Goal: Information Seeking & Learning: Learn about a topic

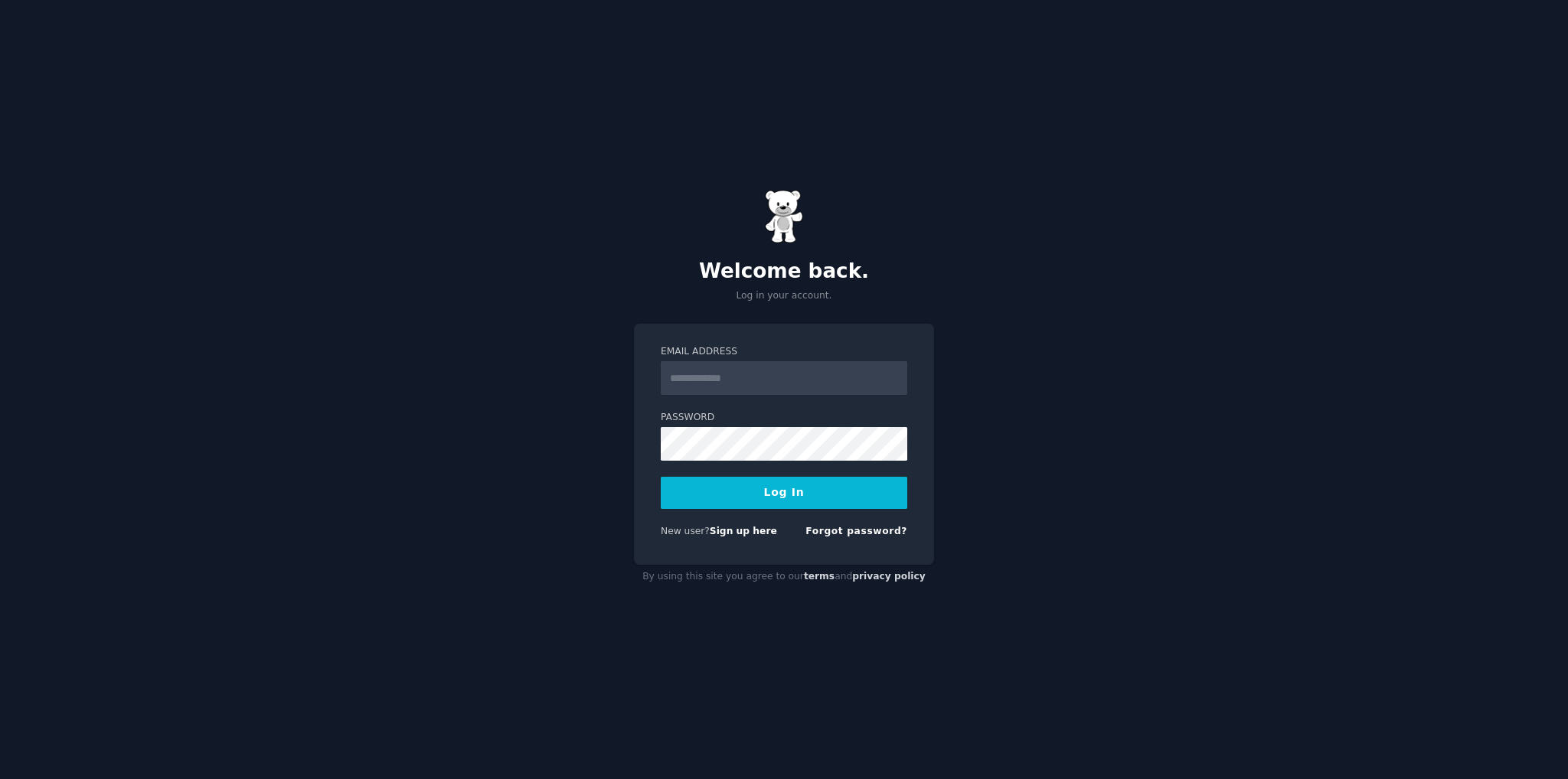
type input "**********"
click at [756, 497] on button "Log In" at bounding box center [783, 493] width 246 height 33
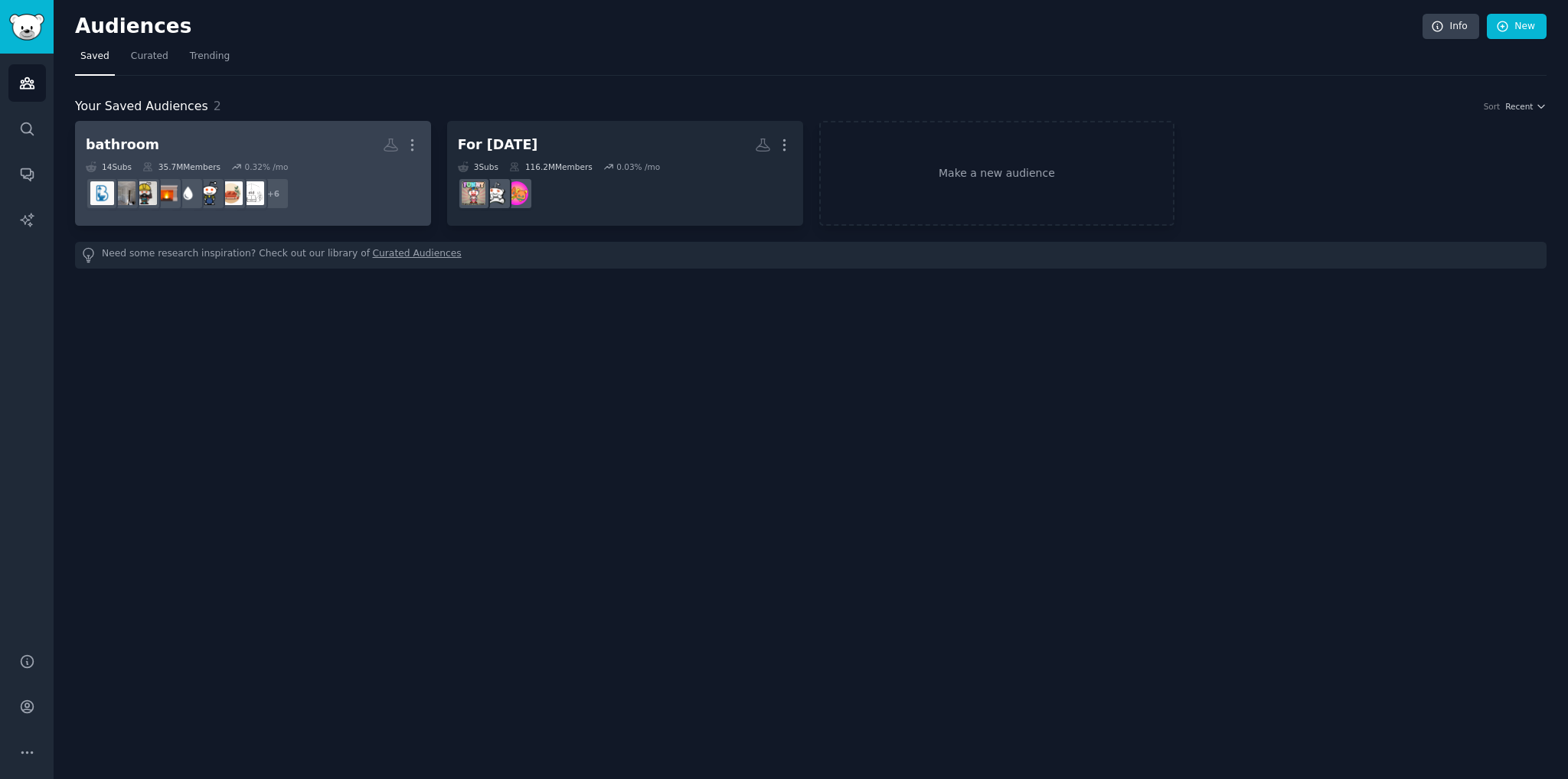
click at [313, 151] on h2 "bathroom More" at bounding box center [252, 145] width 334 height 27
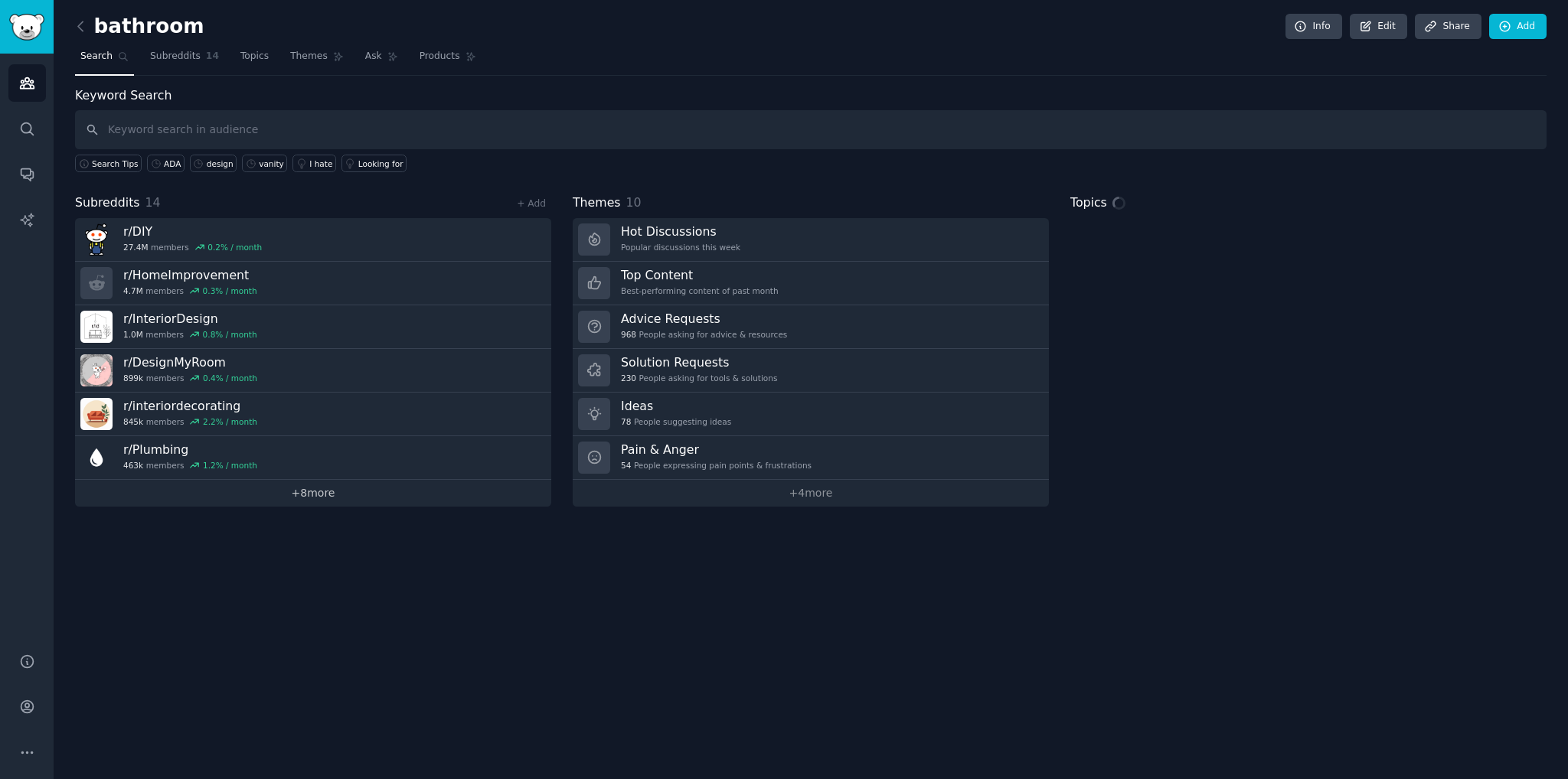
click at [297, 486] on link "+ 8 more" at bounding box center [312, 493] width 476 height 27
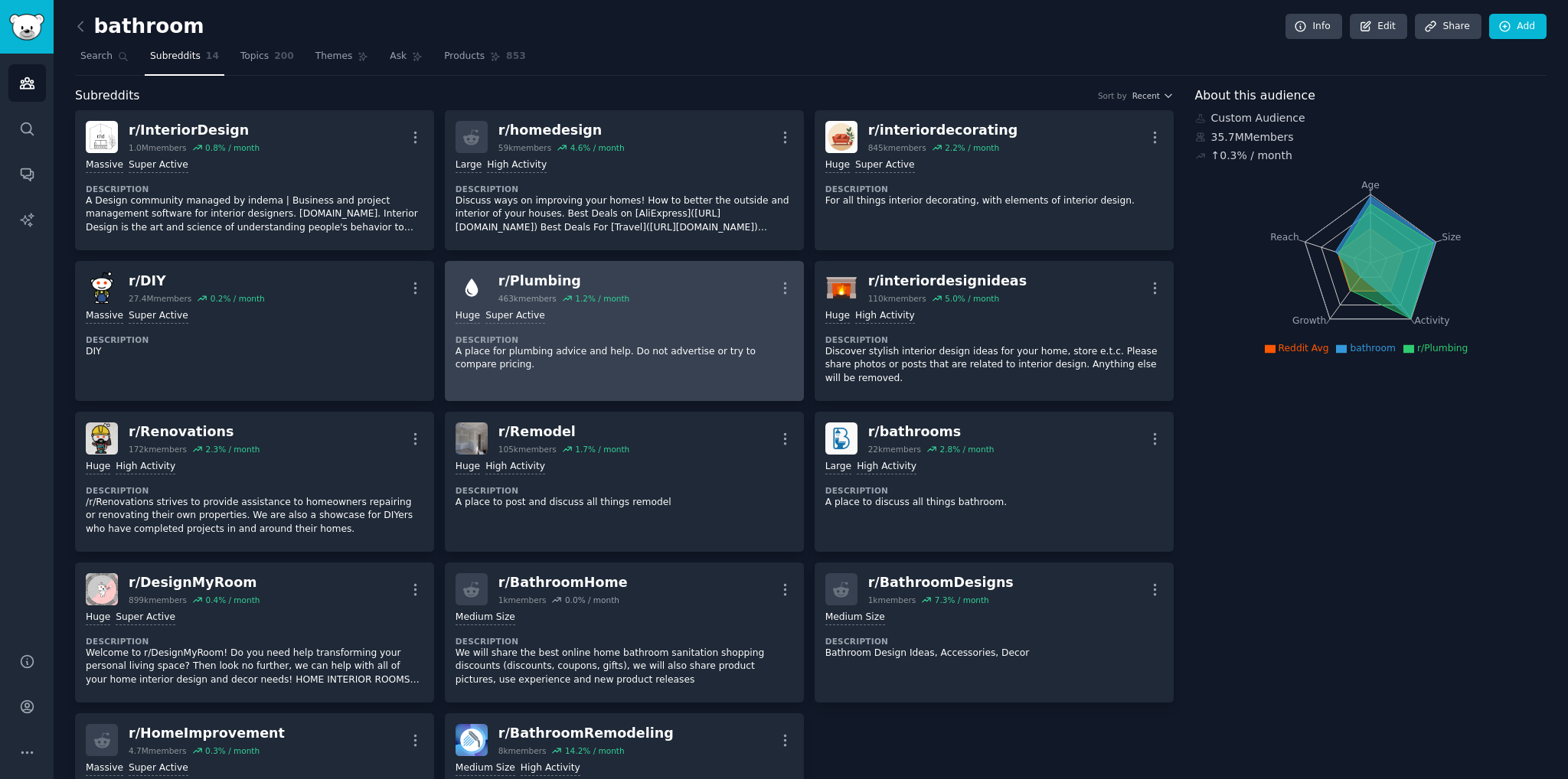
click at [573, 279] on div "r/ Plumbing" at bounding box center [564, 281] width 131 height 20
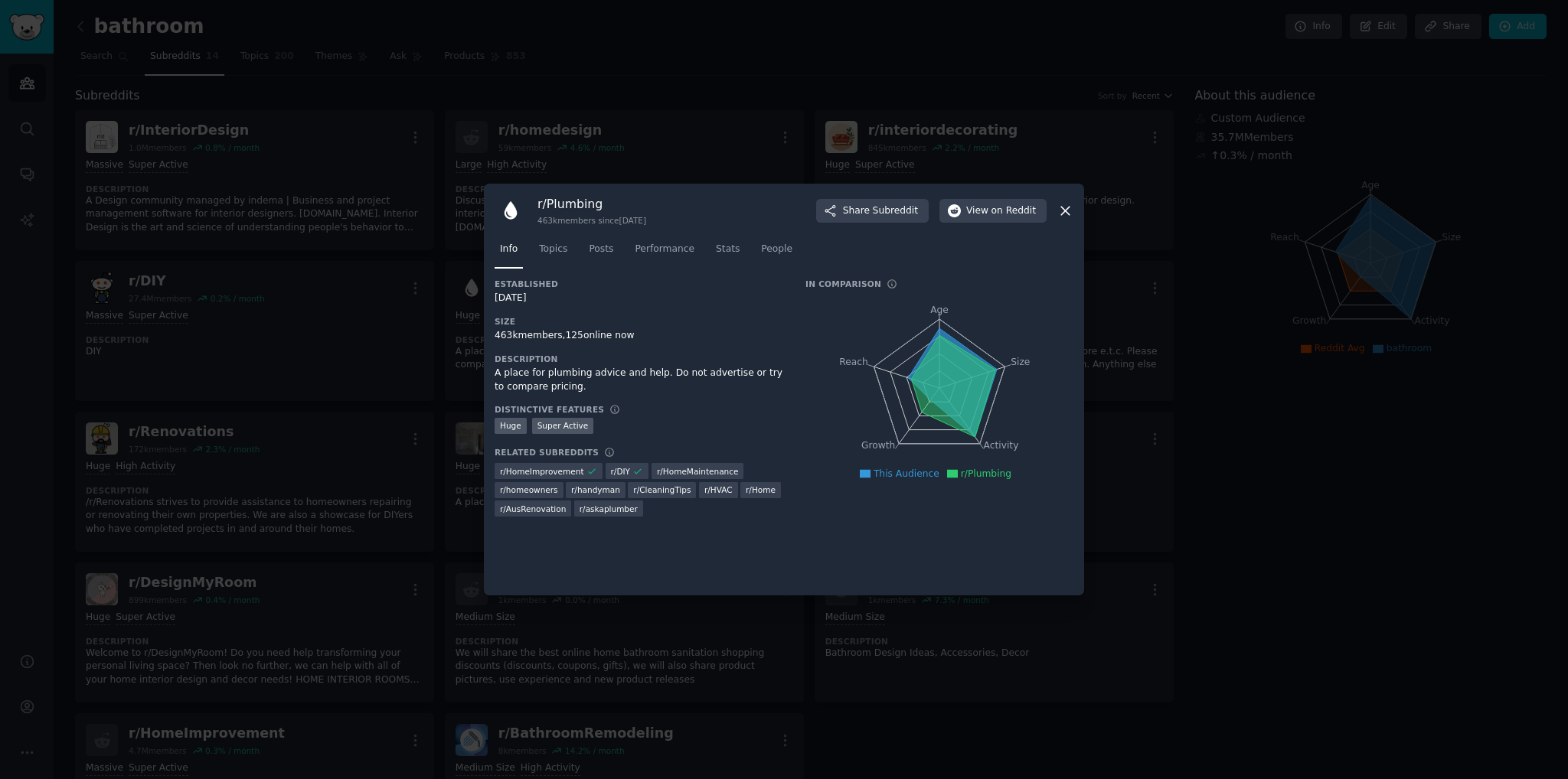
click at [615, 118] on div at bounding box center [784, 390] width 1568 height 779
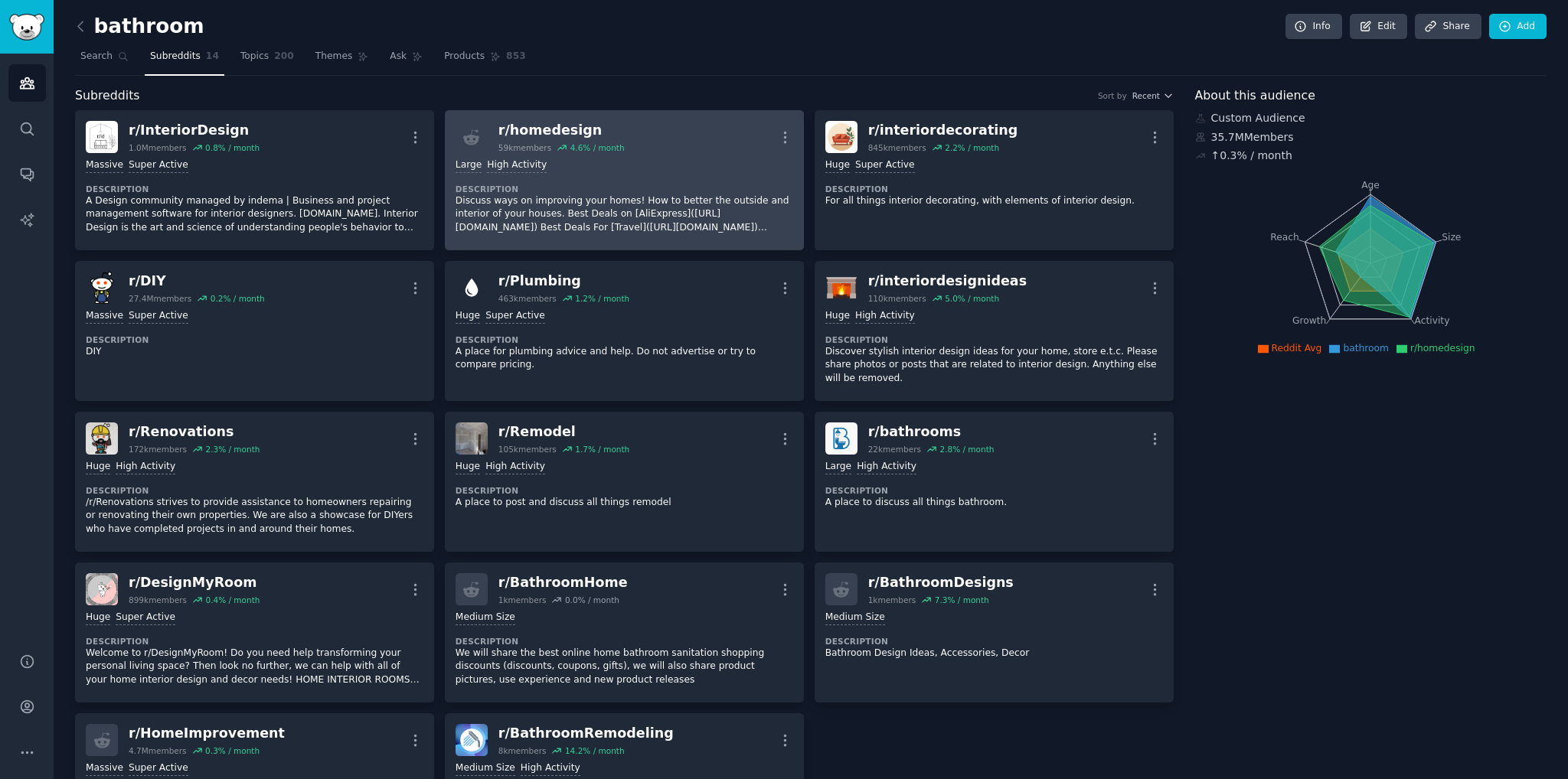
click at [698, 129] on div "r/ homedesign 59k members 4.6 % / month More" at bounding box center [624, 137] width 338 height 33
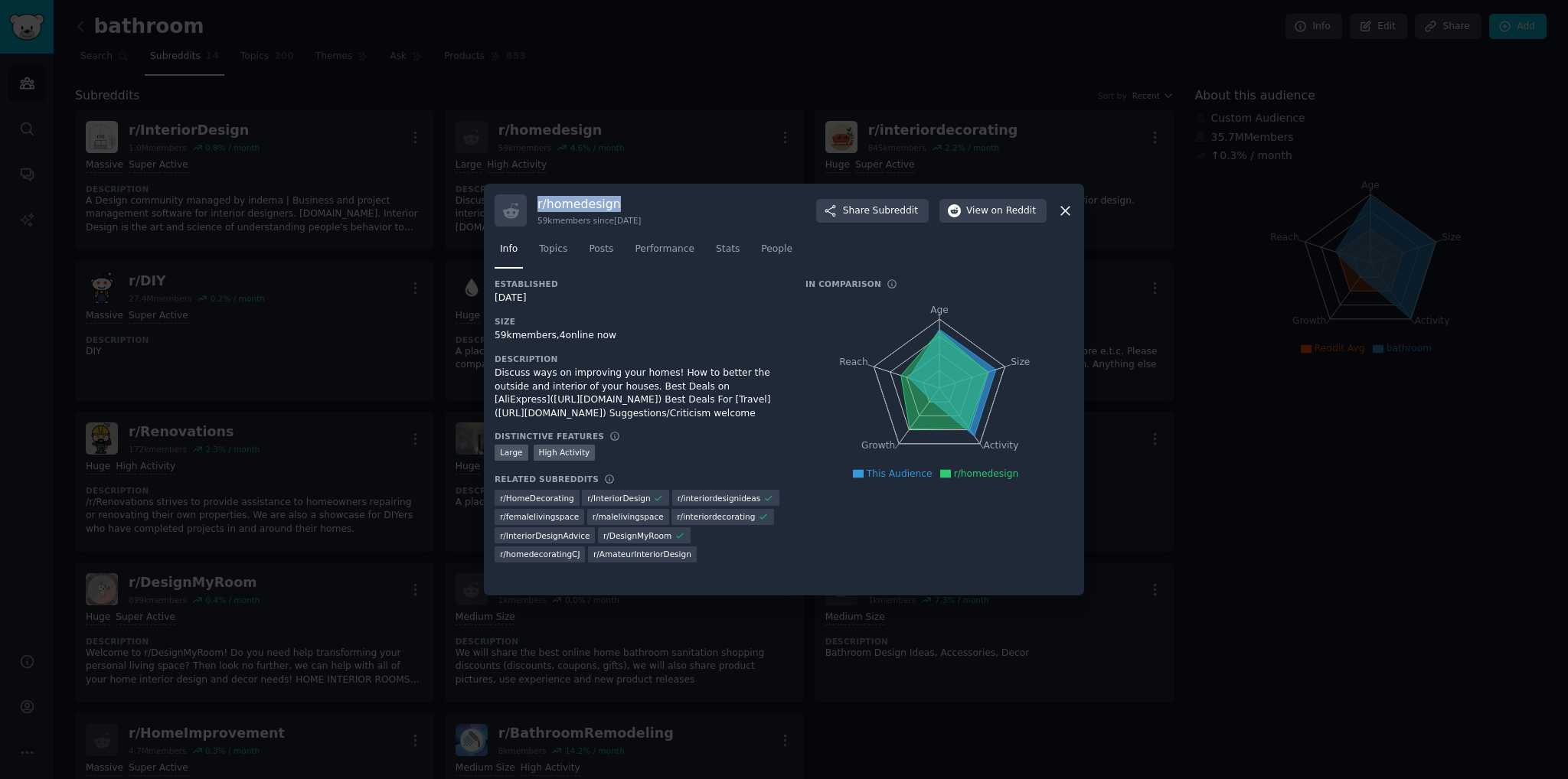
drag, startPoint x: 638, startPoint y: 204, endPoint x: 508, endPoint y: 197, distance: 130.2
click at [508, 197] on div "r/ homedesign 59k members since [DATE] Share Subreddit View on Reddit" at bounding box center [784, 211] width 579 height 33
copy h3 "r/ homedesign"
click at [1080, 206] on div "r/ homedesign 59k members since [DATE] Share Subreddit View on Reddit Info Topi…" at bounding box center [784, 390] width 600 height 411
click at [1061, 204] on icon at bounding box center [1065, 211] width 16 height 16
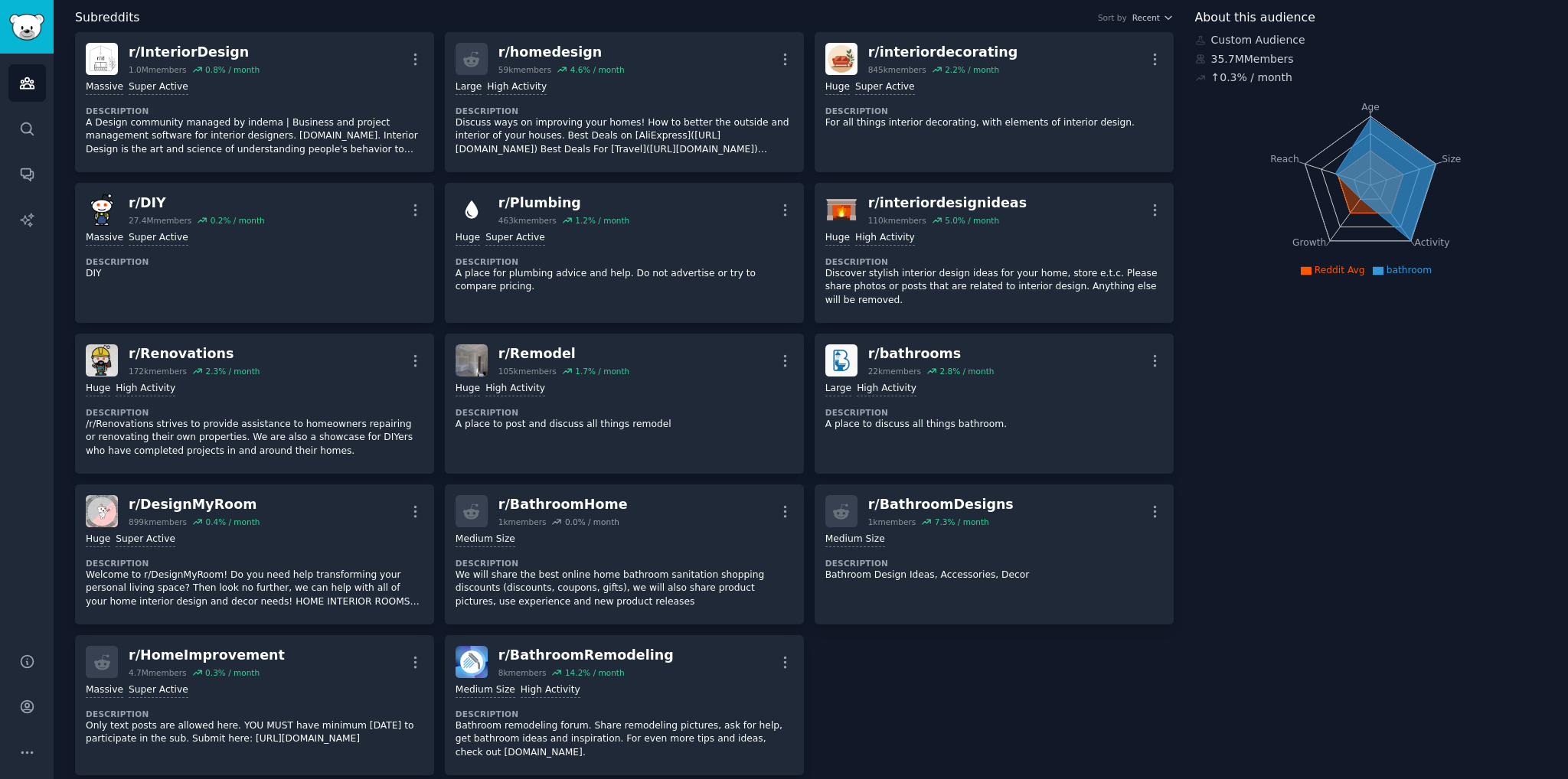
scroll to position [91, 0]
